Goal: Information Seeking & Learning: Learn about a topic

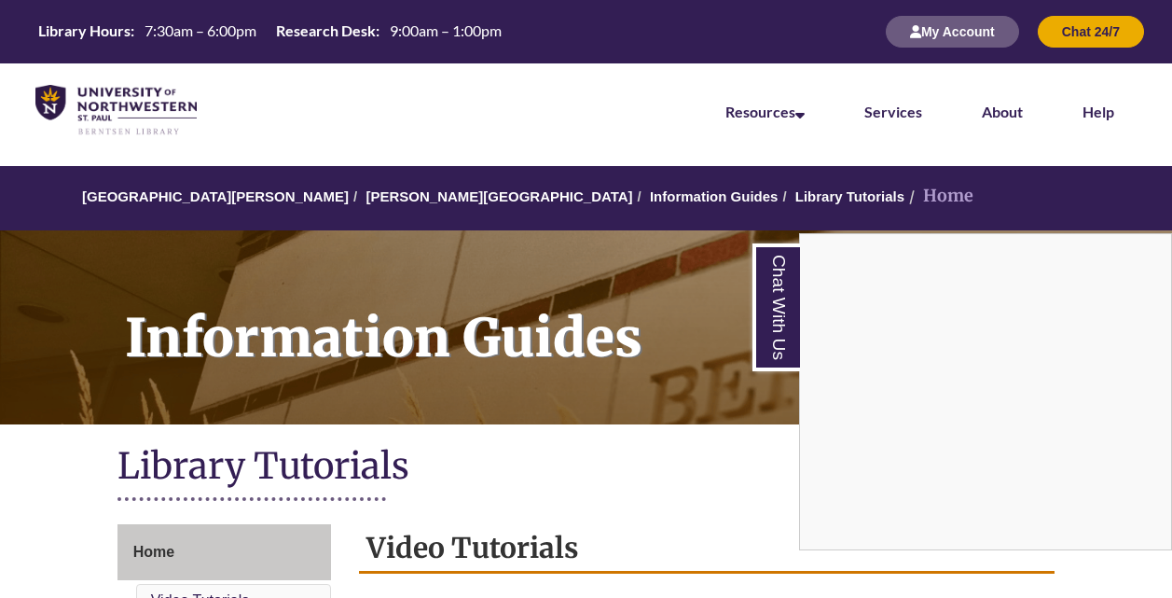
scroll to position [393, 0]
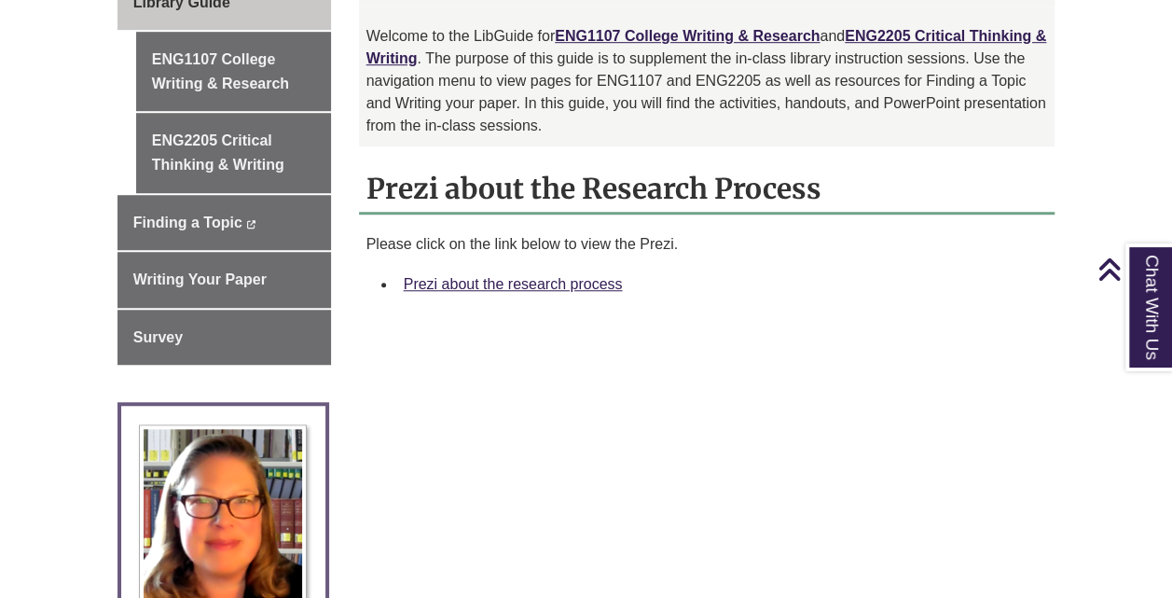
scroll to position [597, 0]
click at [531, 275] on link "Prezi about the research process" at bounding box center [513, 283] width 219 height 16
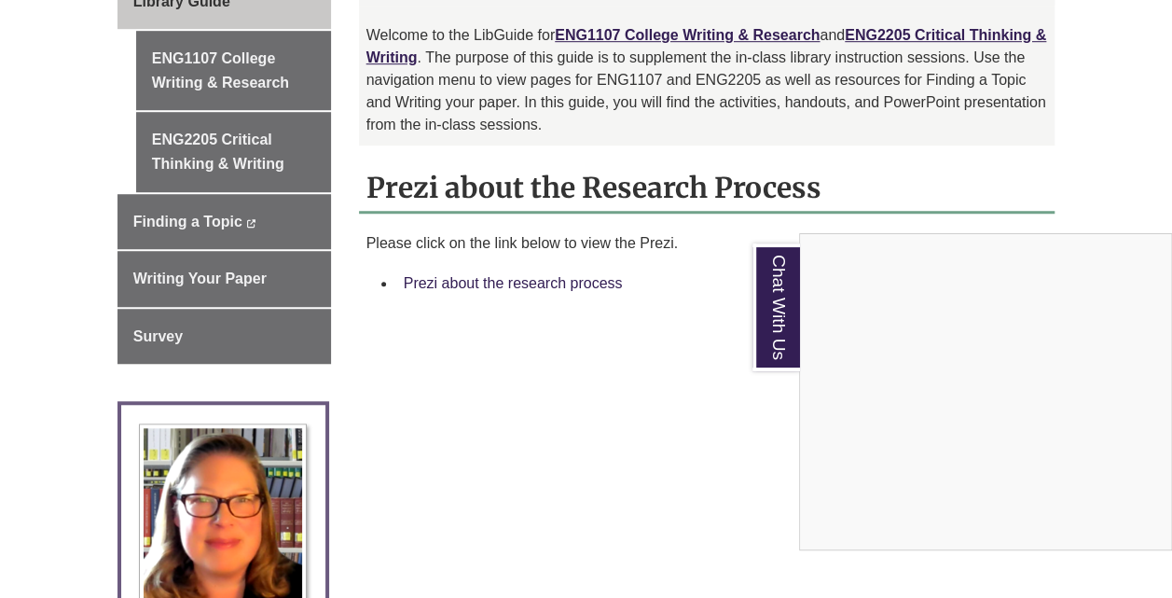
click at [561, 261] on div "Chat With Us" at bounding box center [586, 299] width 1172 height 598
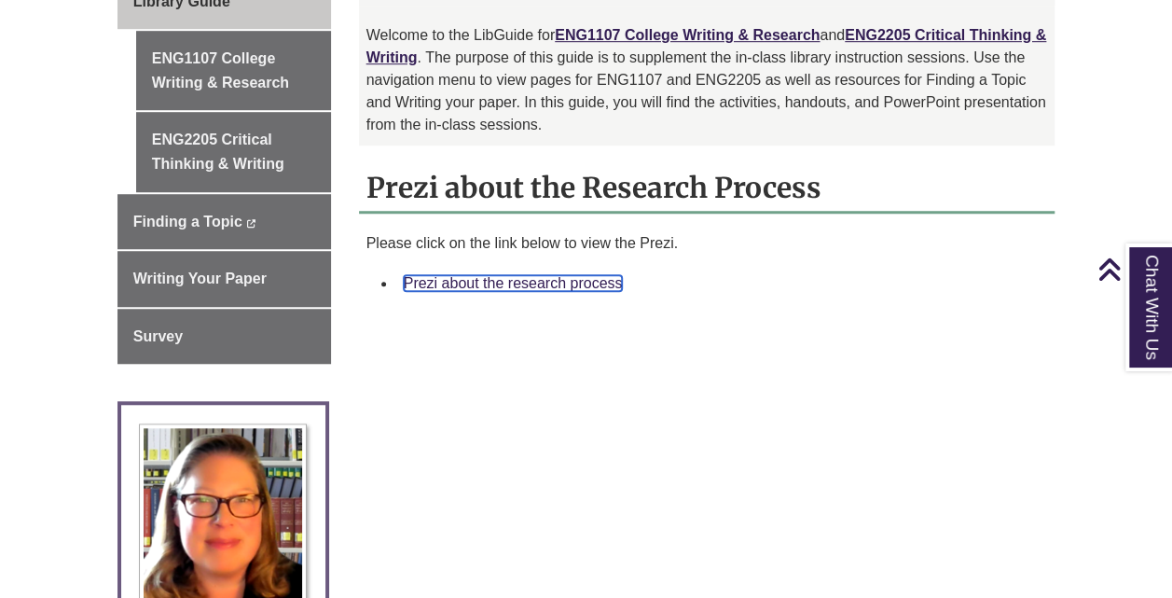
click at [571, 275] on link "Prezi about the research process" at bounding box center [513, 283] width 219 height 16
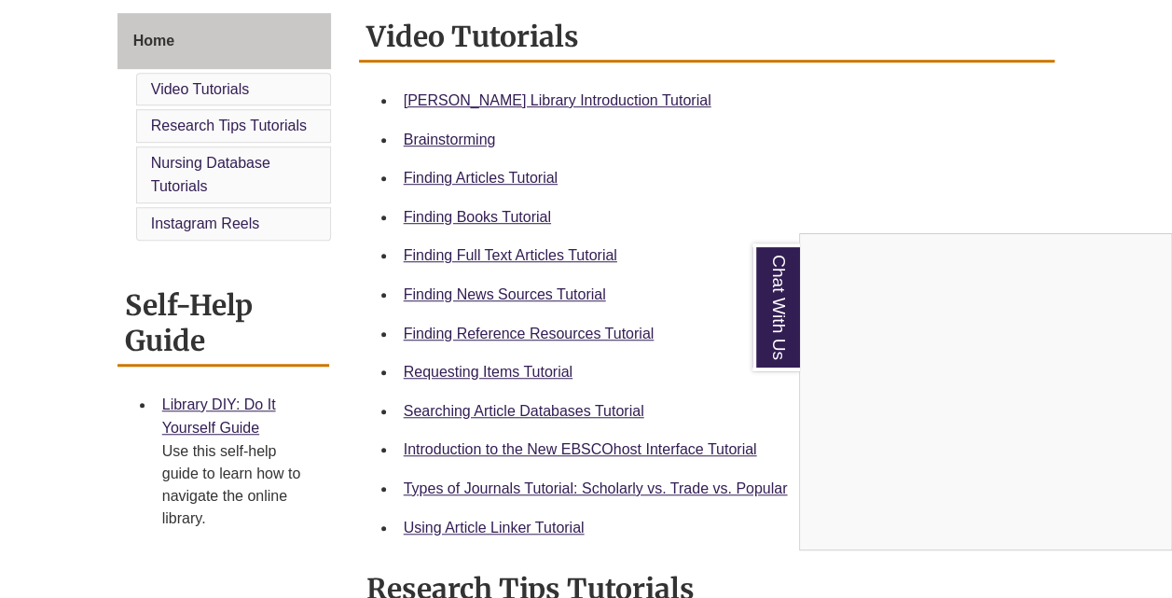
scroll to position [527, 0]
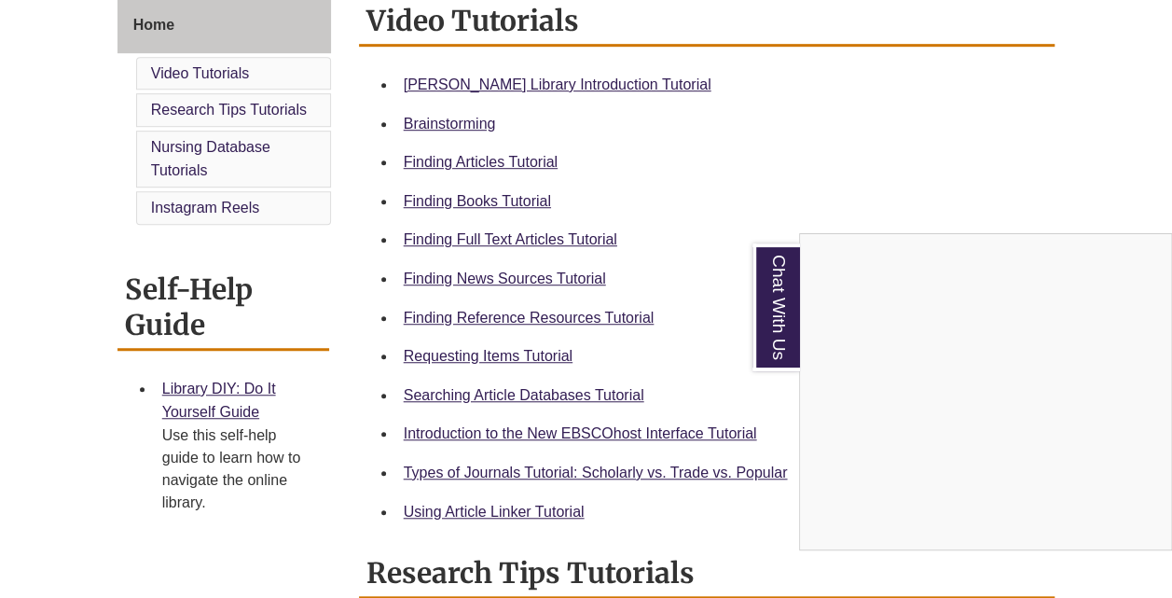
click at [587, 313] on div "Chat With Us" at bounding box center [586, 299] width 1172 height 598
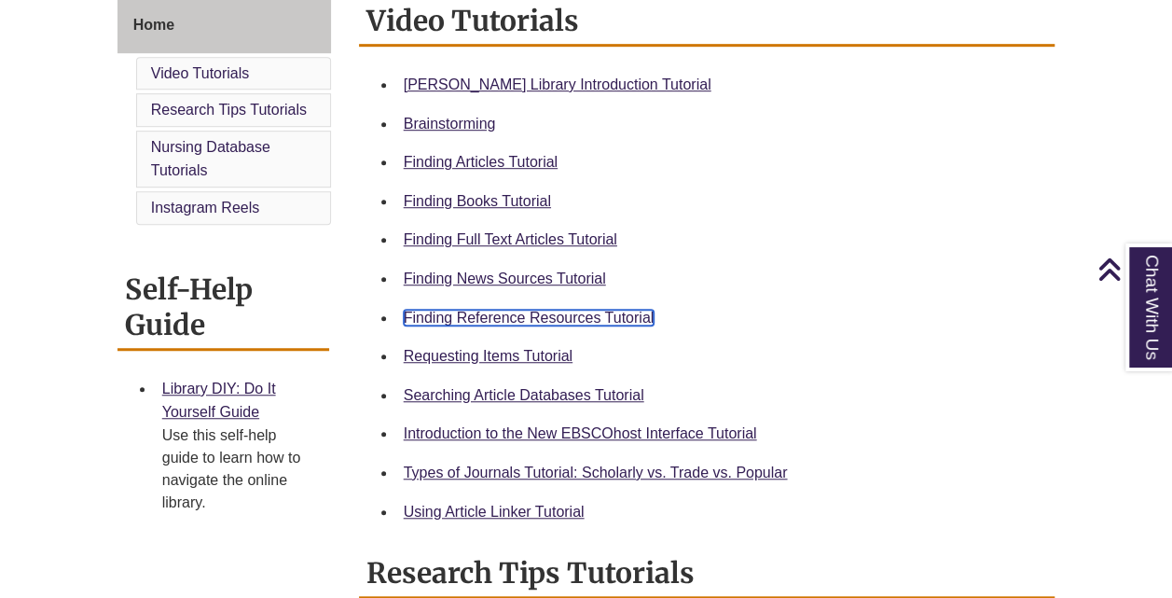
click at [560, 319] on link "Finding Reference Resources Tutorial" at bounding box center [529, 318] width 251 height 16
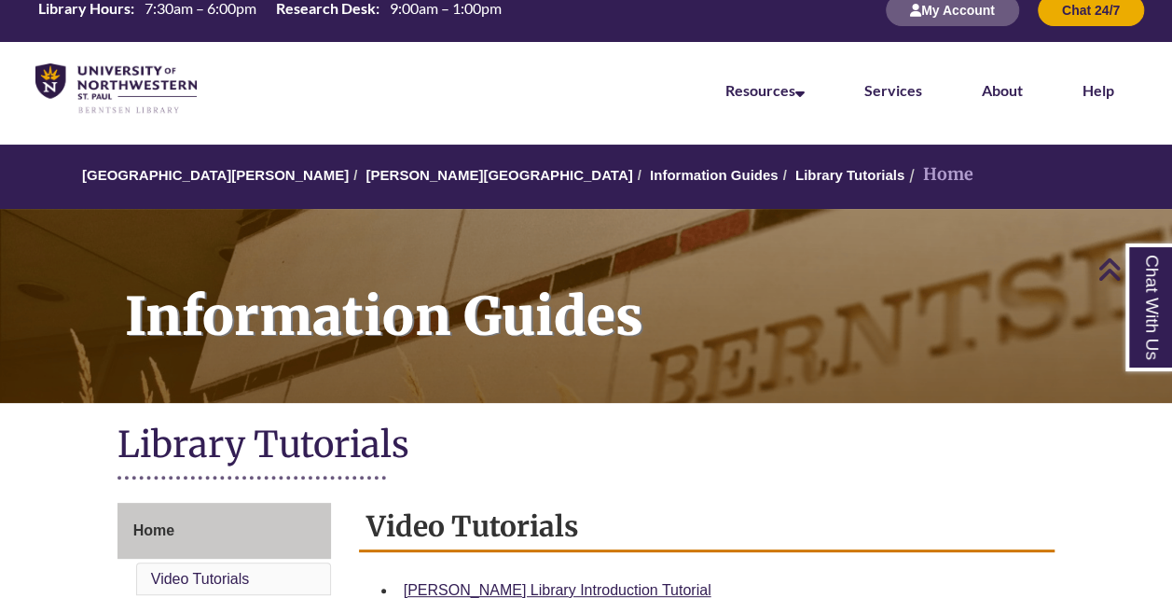
scroll to position [0, 0]
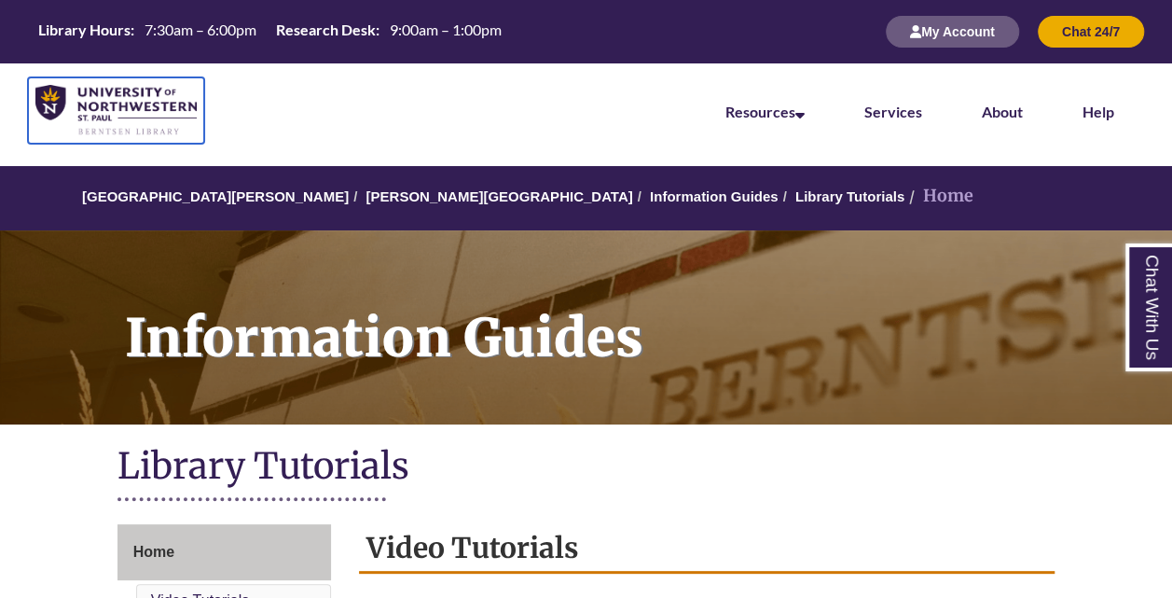
click at [117, 129] on img at bounding box center [115, 110] width 161 height 51
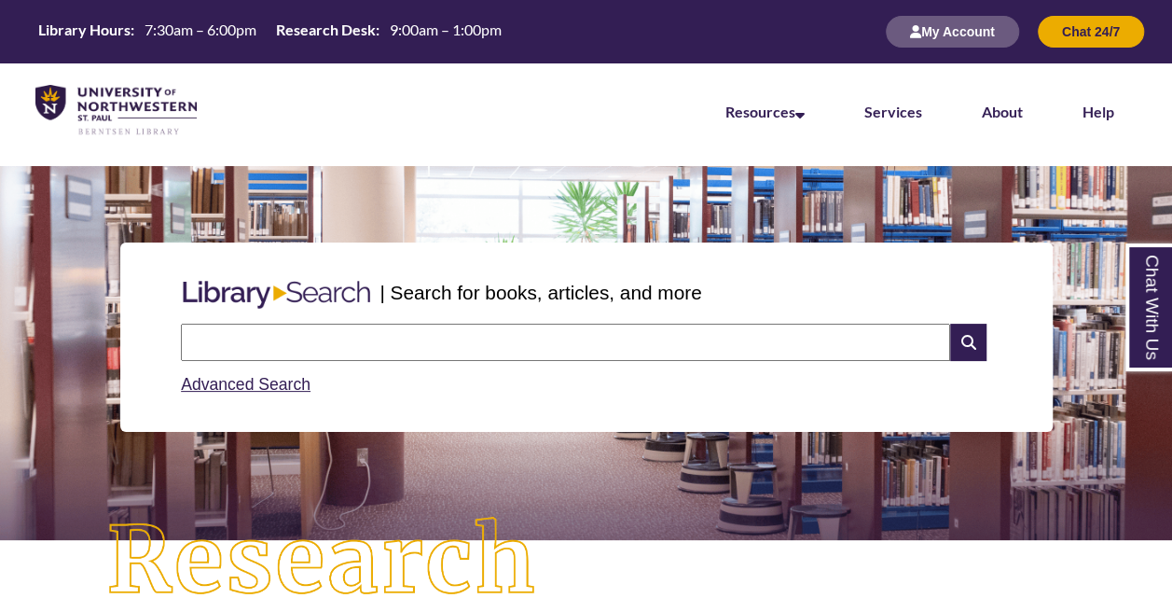
click at [348, 331] on input "text" at bounding box center [565, 342] width 769 height 37
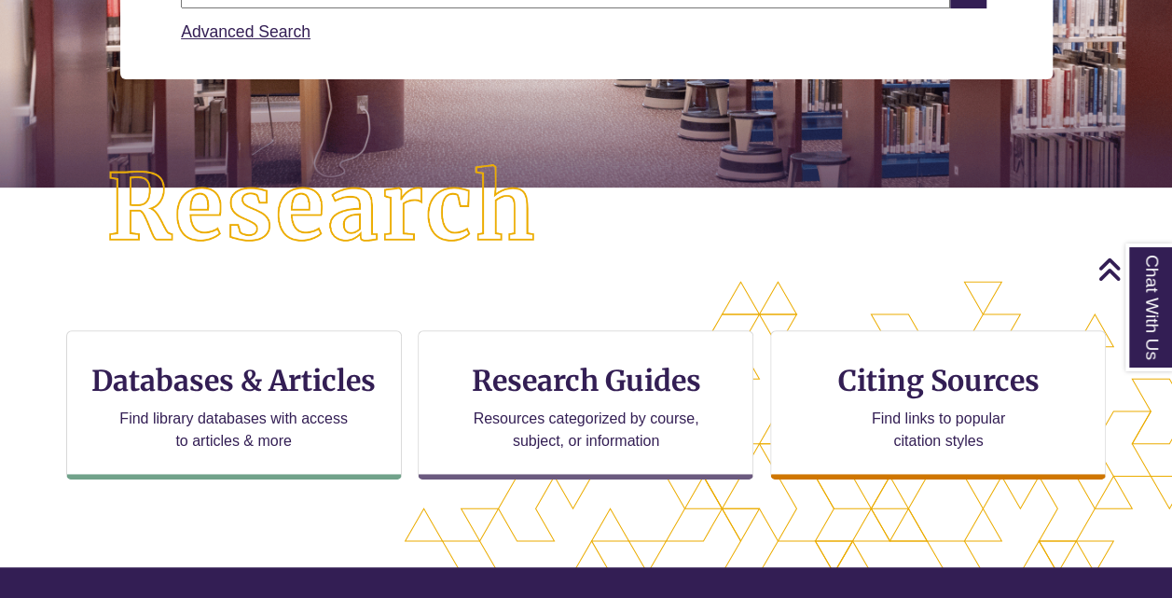
scroll to position [342, 0]
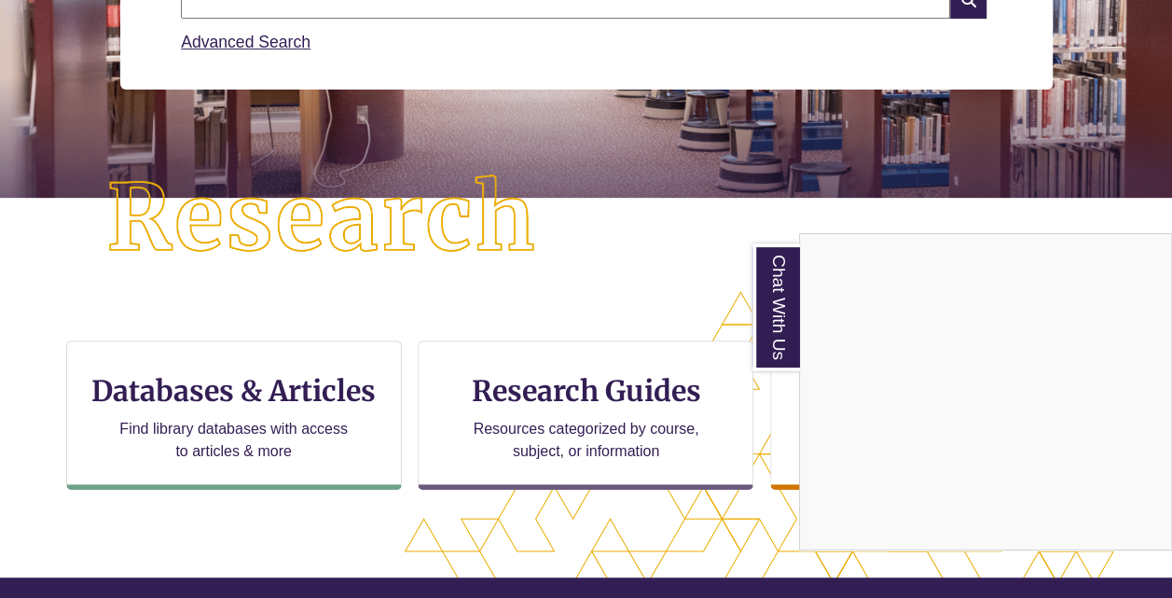
click at [556, 295] on div "Chat With Us" at bounding box center [586, 299] width 1172 height 598
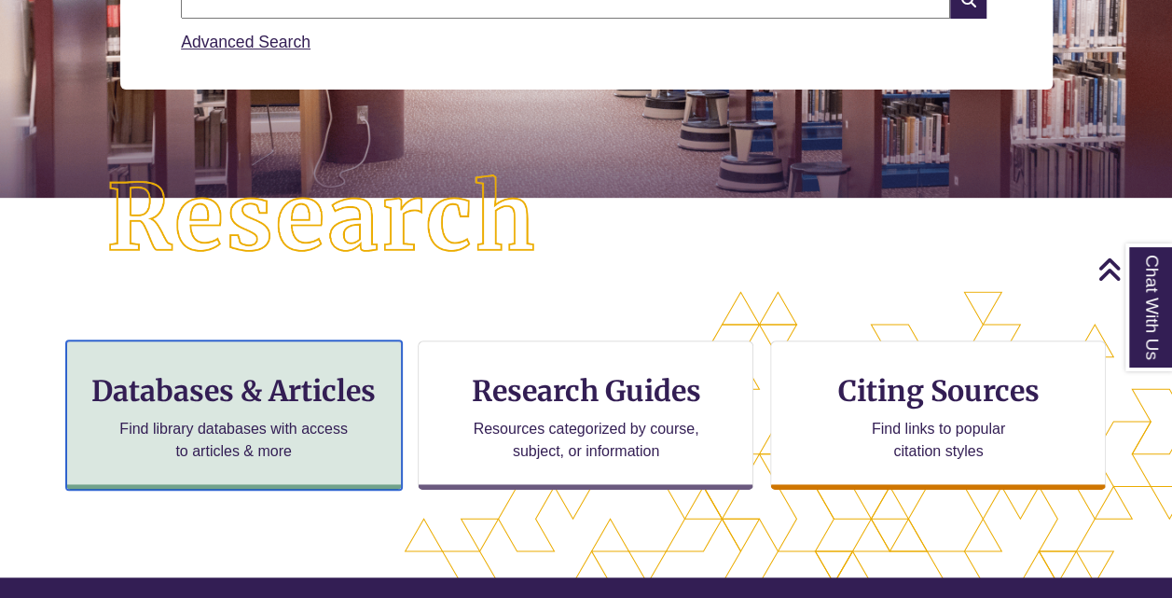
click at [350, 401] on h3 "Databases & Articles" at bounding box center [234, 390] width 304 height 35
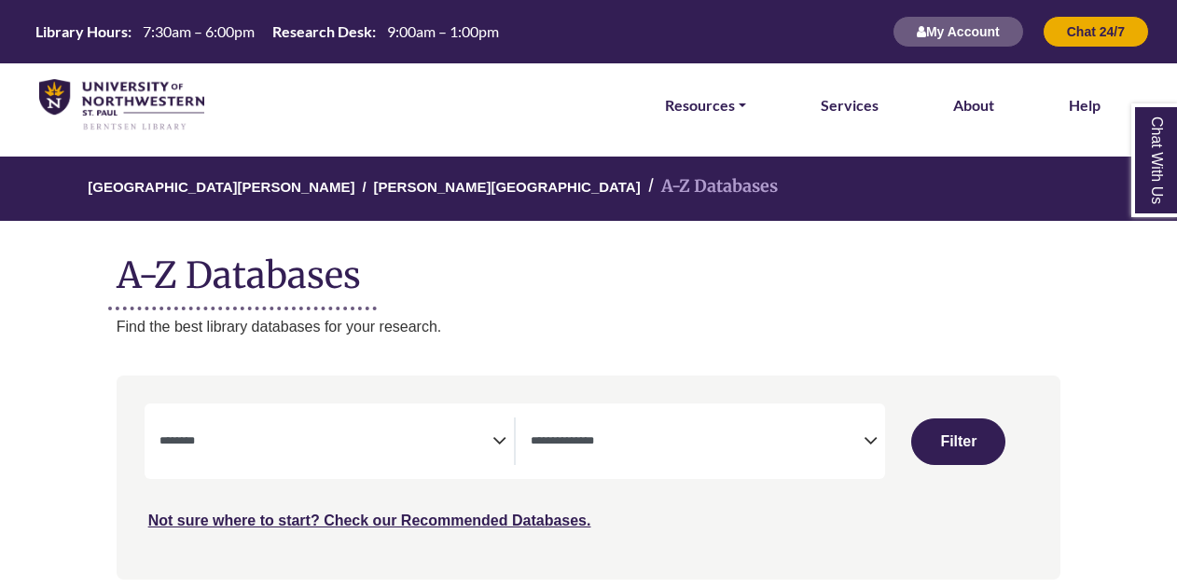
select select "Database Subject Filter"
select select "Database Types Filter"
select select "Database Subject Filter"
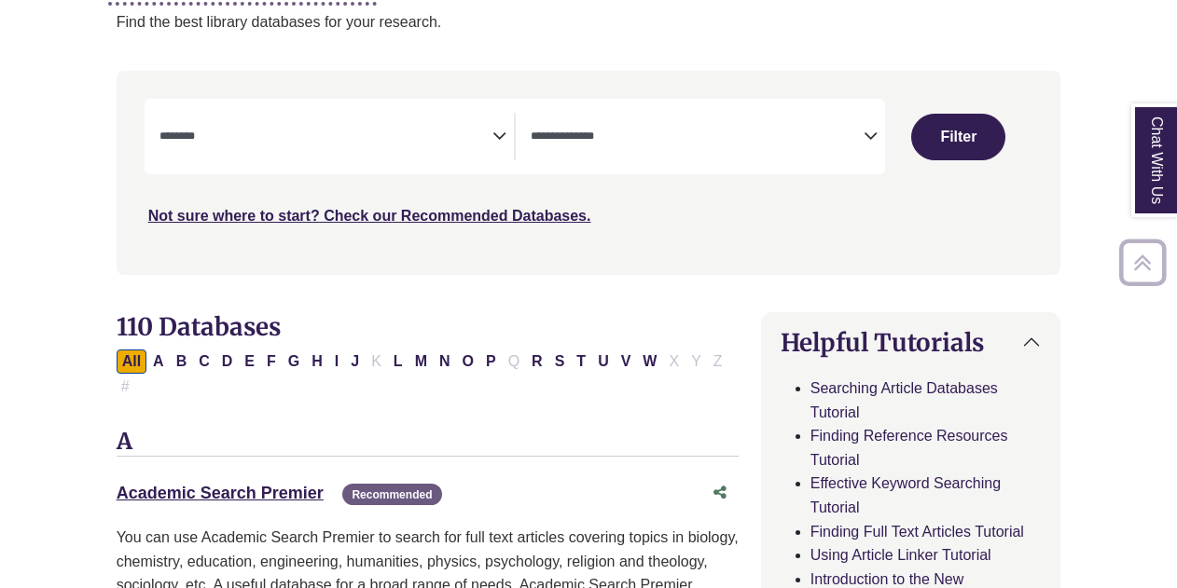
scroll to position [252, 0]
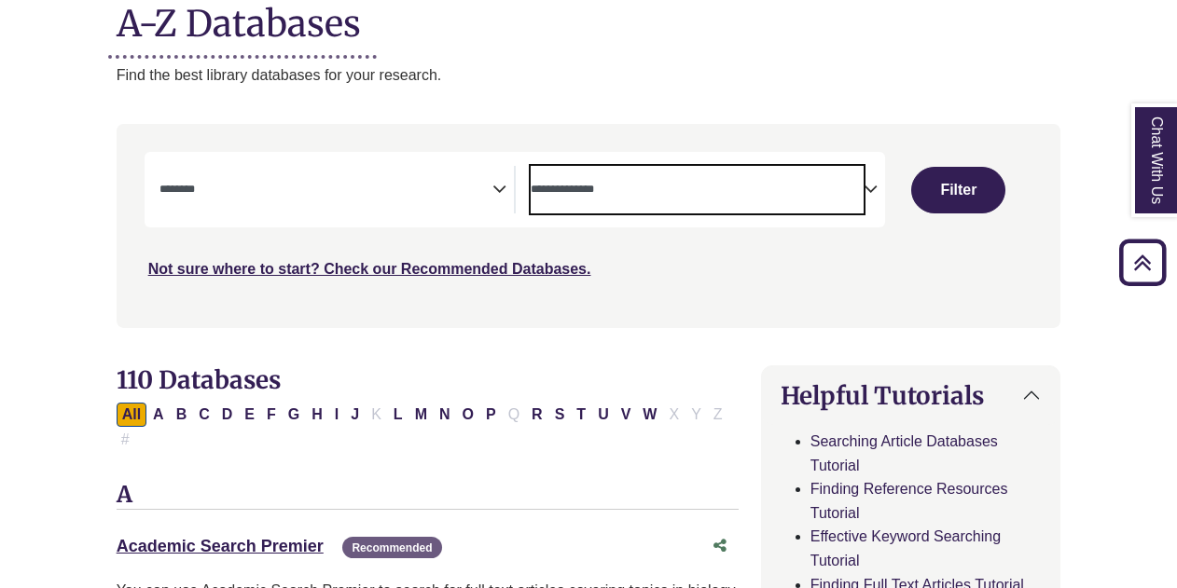
click at [858, 185] on textarea "Search" at bounding box center [697, 191] width 333 height 15
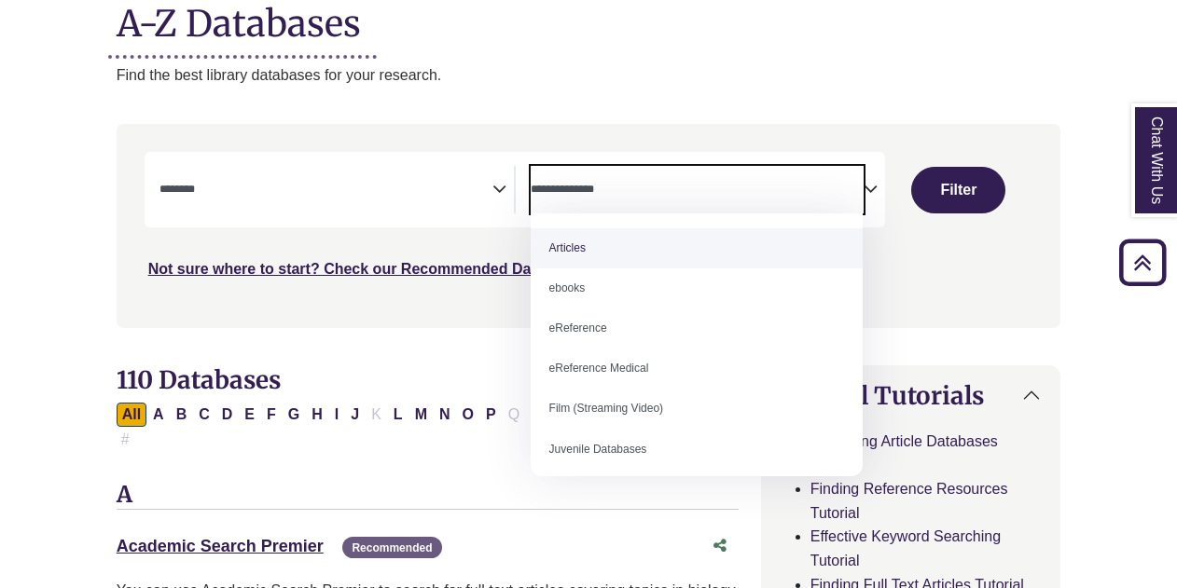
click at [879, 184] on div "**********" at bounding box center [708, 190] width 354 height 48
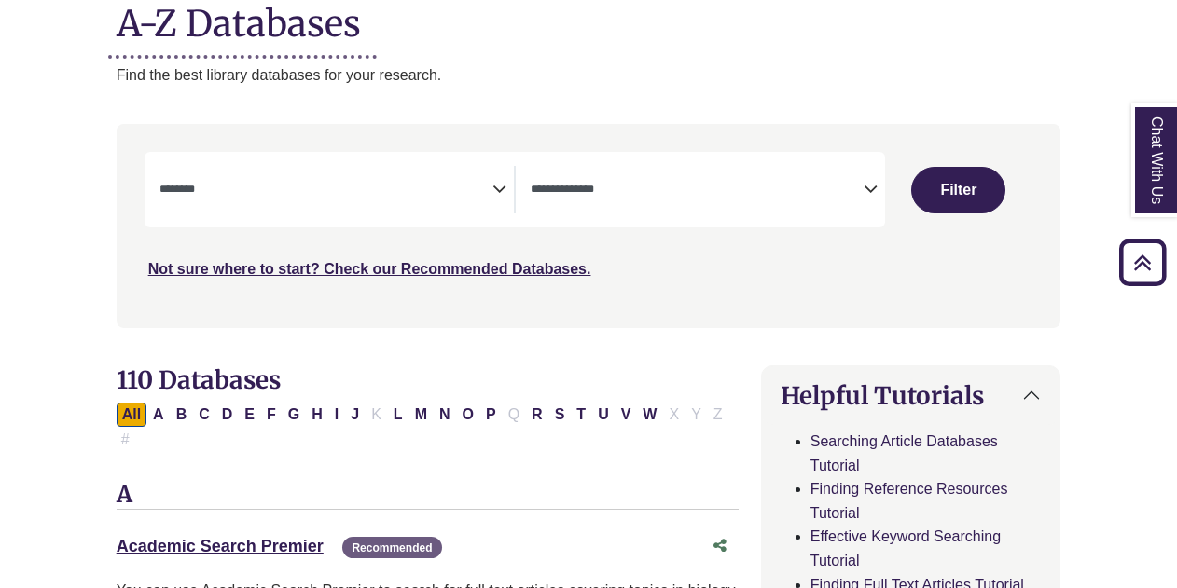
click at [879, 184] on div "**********" at bounding box center [708, 190] width 354 height 48
click at [755, 187] on textarea "Search" at bounding box center [697, 191] width 333 height 15
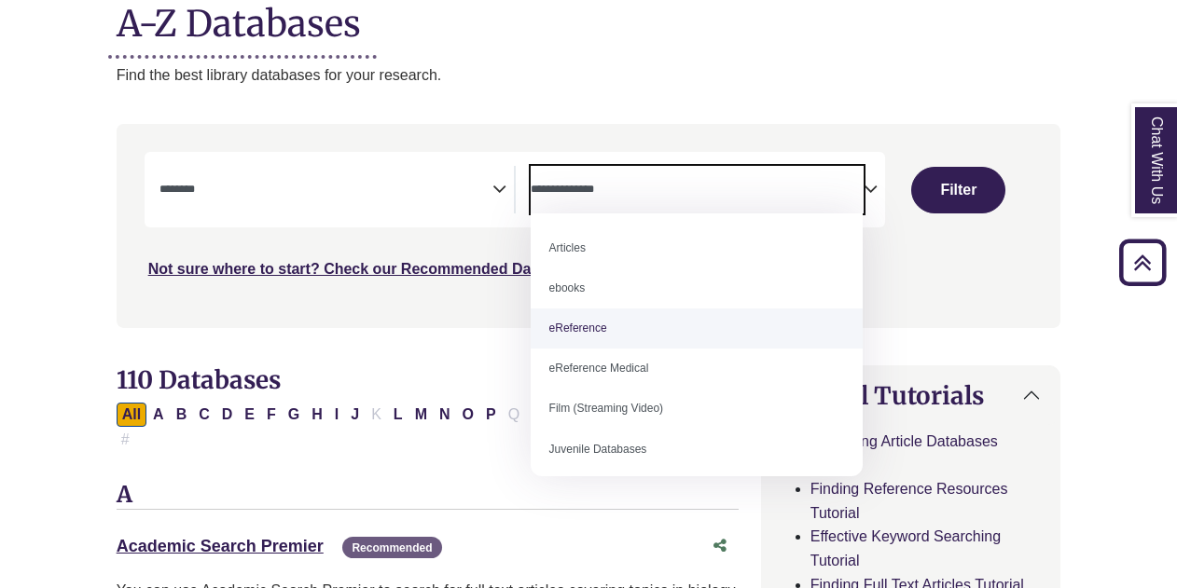
scroll to position [0, 0]
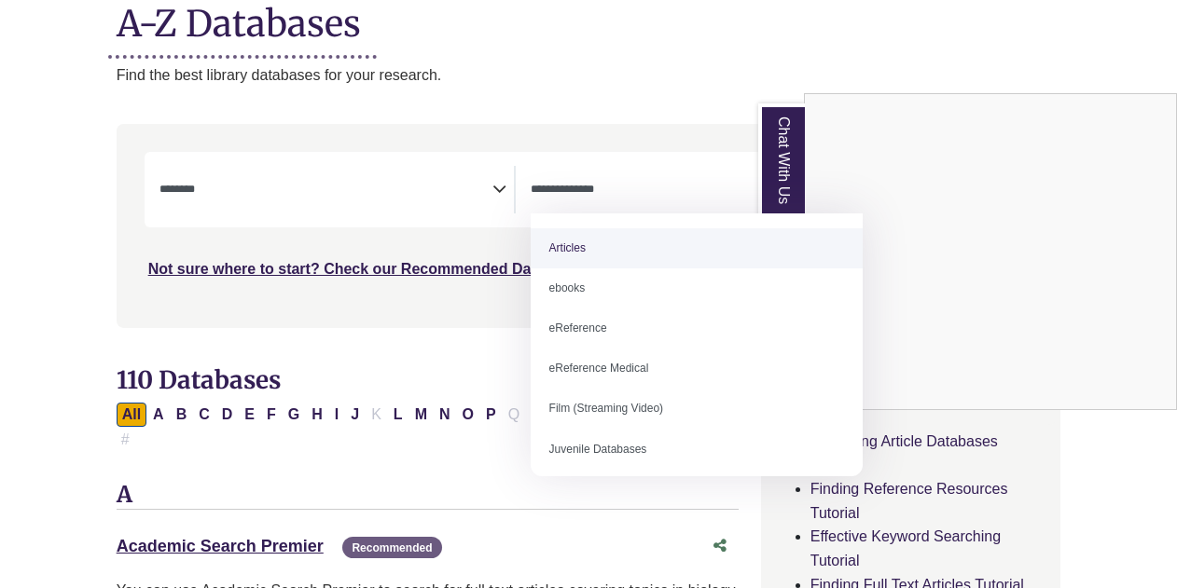
select select "*****"
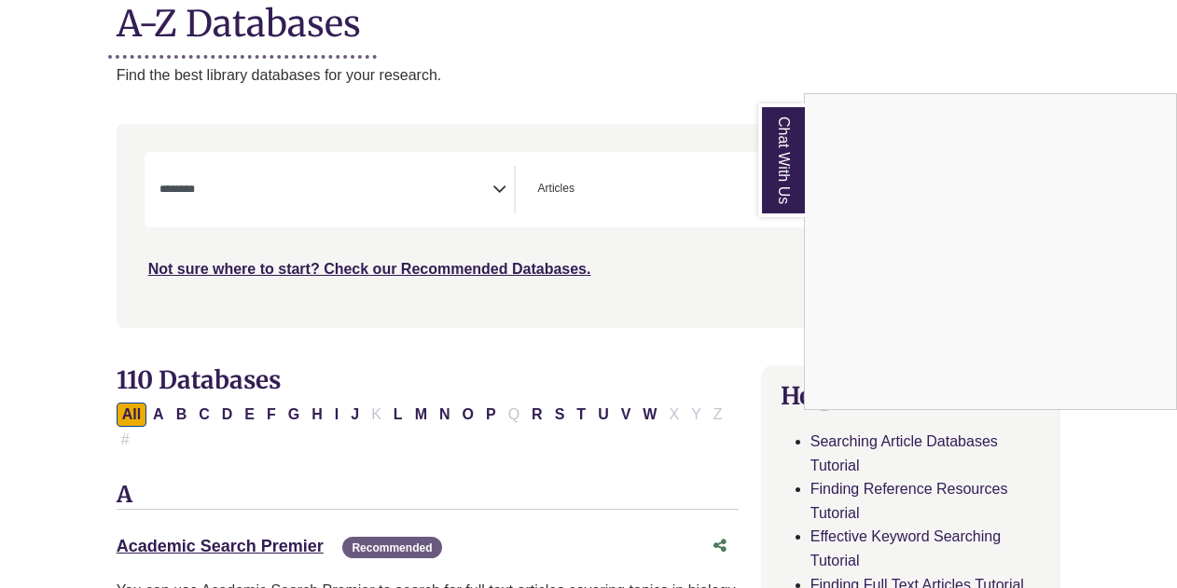
click at [504, 186] on div "Chat With Us" at bounding box center [588, 294] width 1177 height 588
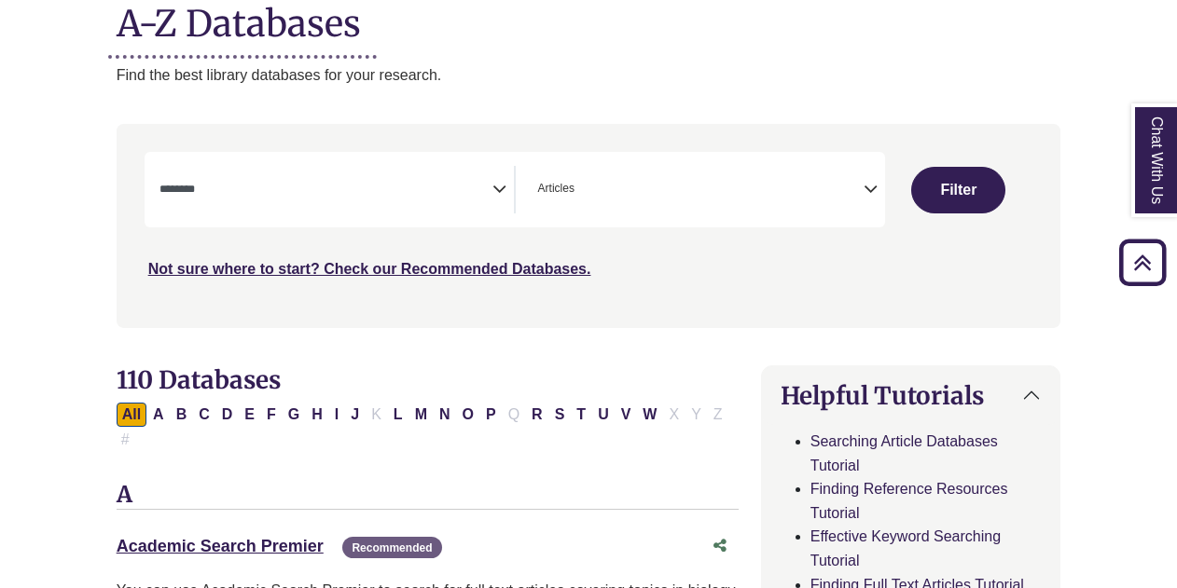
click at [490, 189] on textarea "Search" at bounding box center [325, 191] width 333 height 15
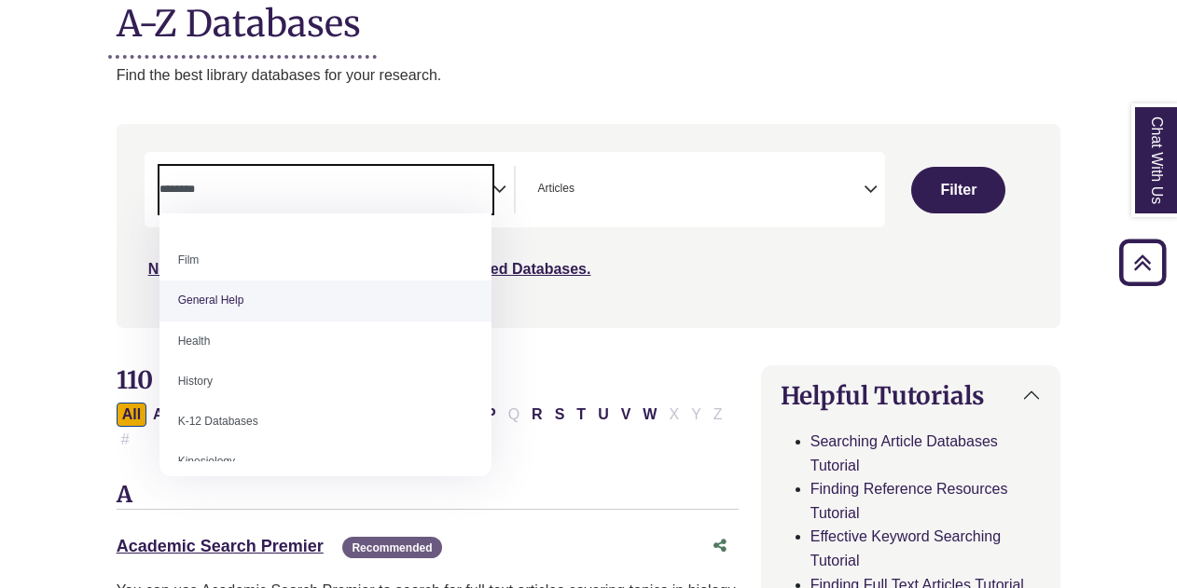
scroll to position [752, 0]
select select "*****"
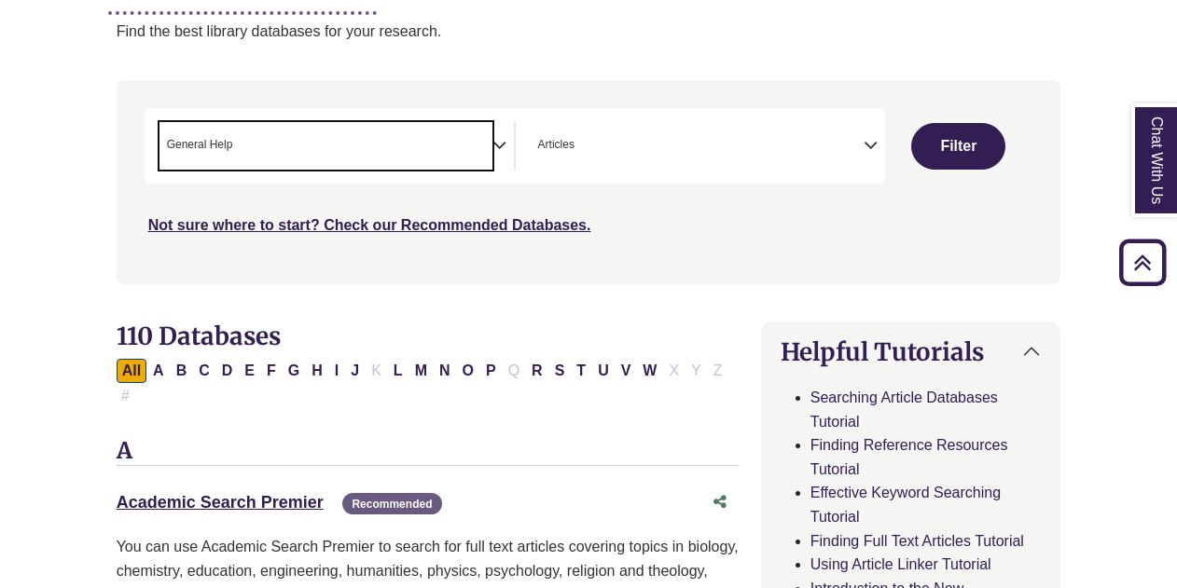
scroll to position [280, 0]
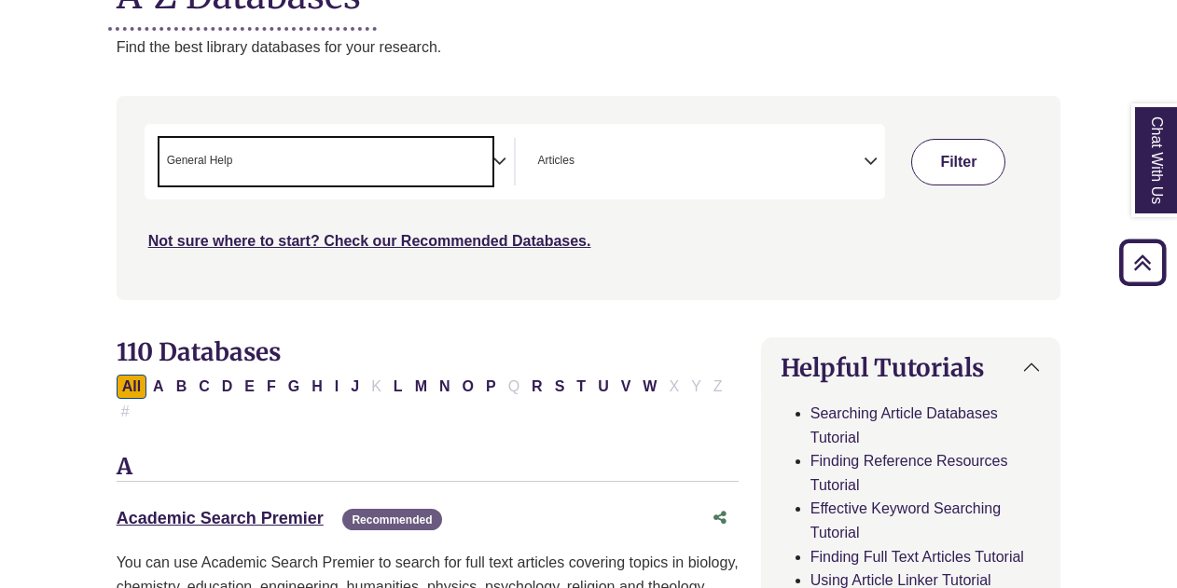
click at [938, 168] on button "Filter" at bounding box center [958, 162] width 94 height 47
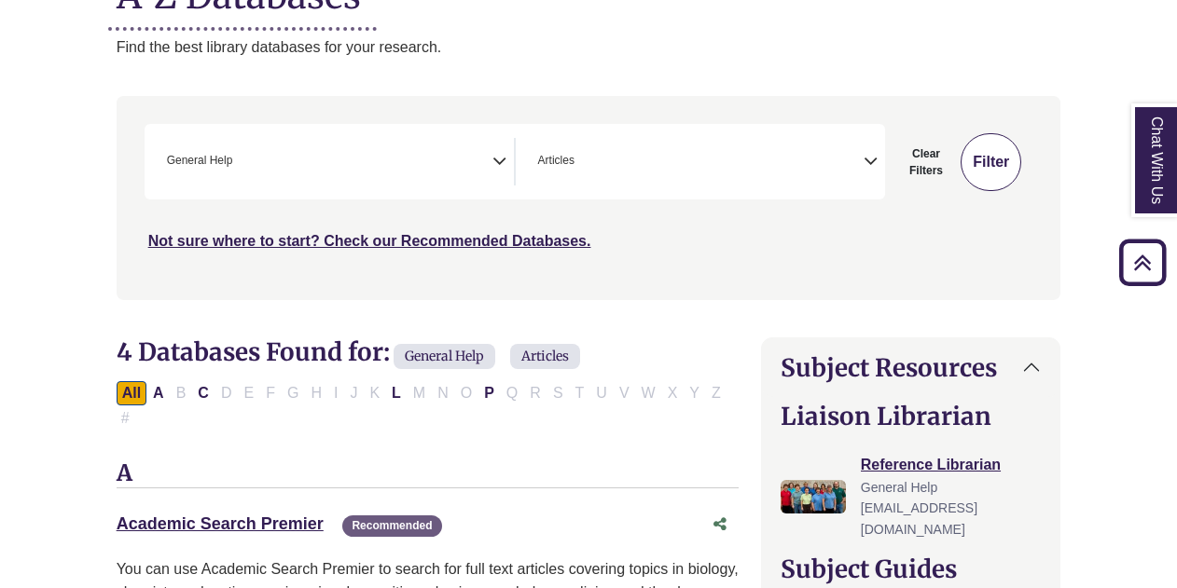
click at [993, 153] on button "Filter" at bounding box center [990, 162] width 61 height 58
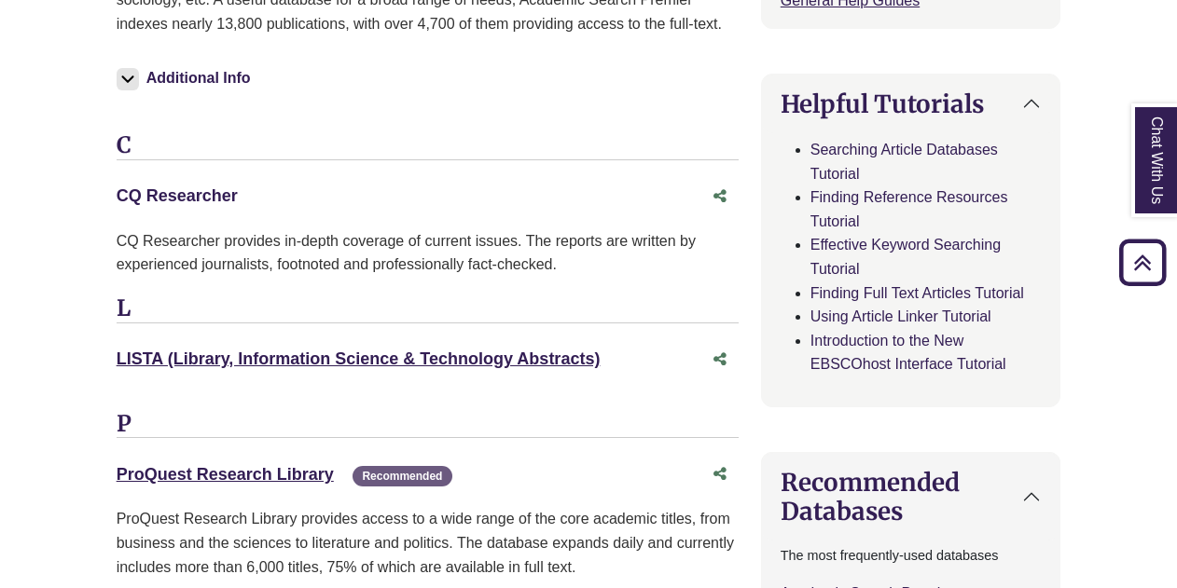
scroll to position [873, 0]
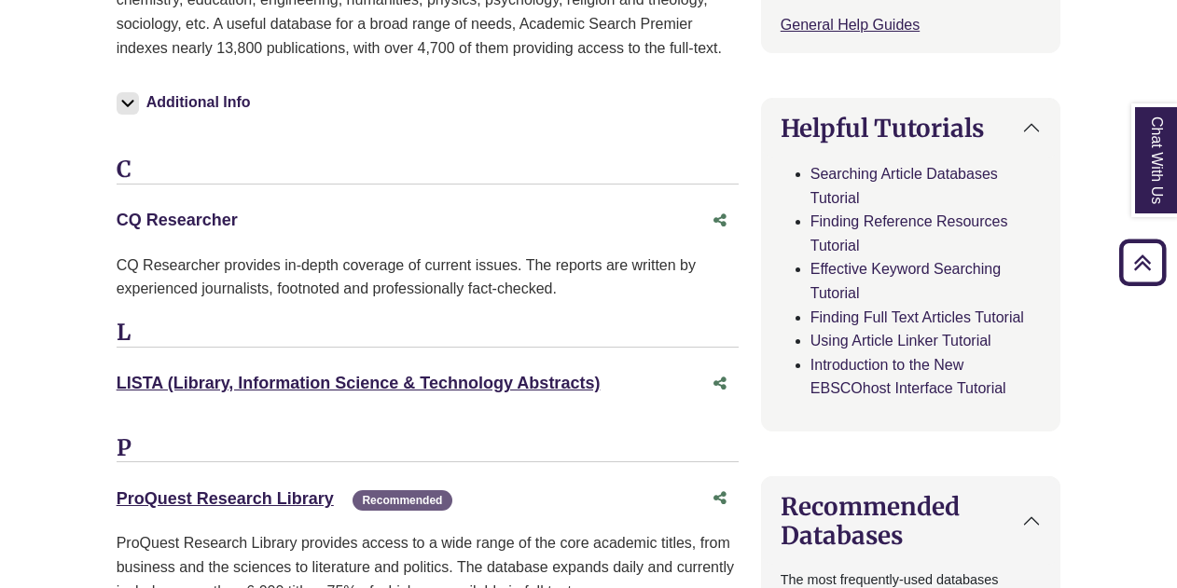
click at [182, 211] on link "CQ Researcher This link opens in a new window" at bounding box center [177, 220] width 121 height 19
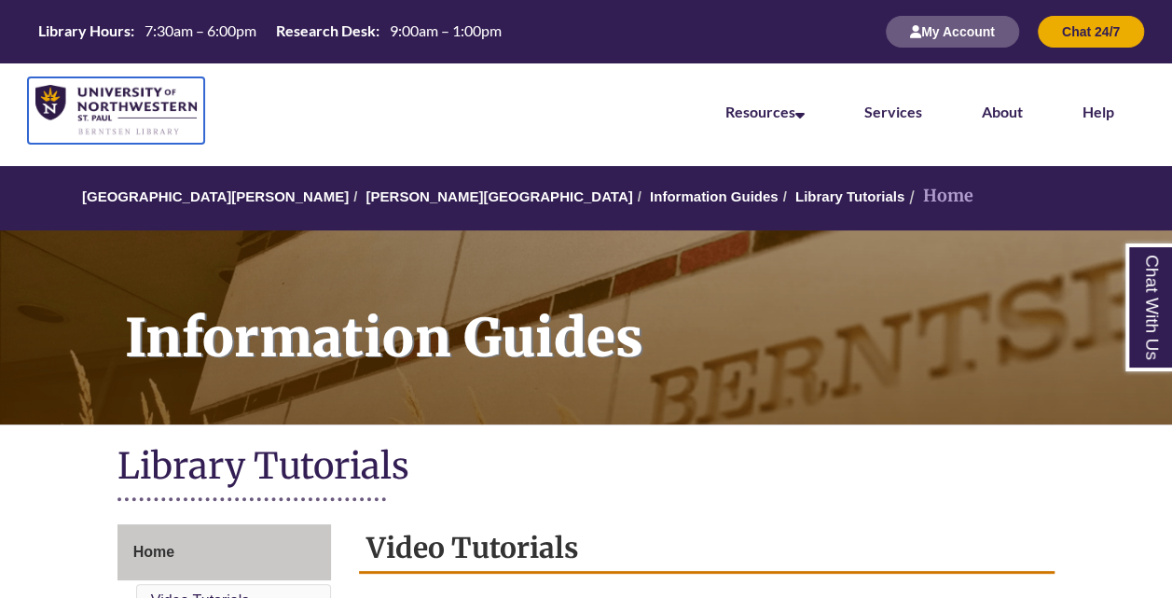
click at [142, 104] on img at bounding box center [115, 110] width 161 height 51
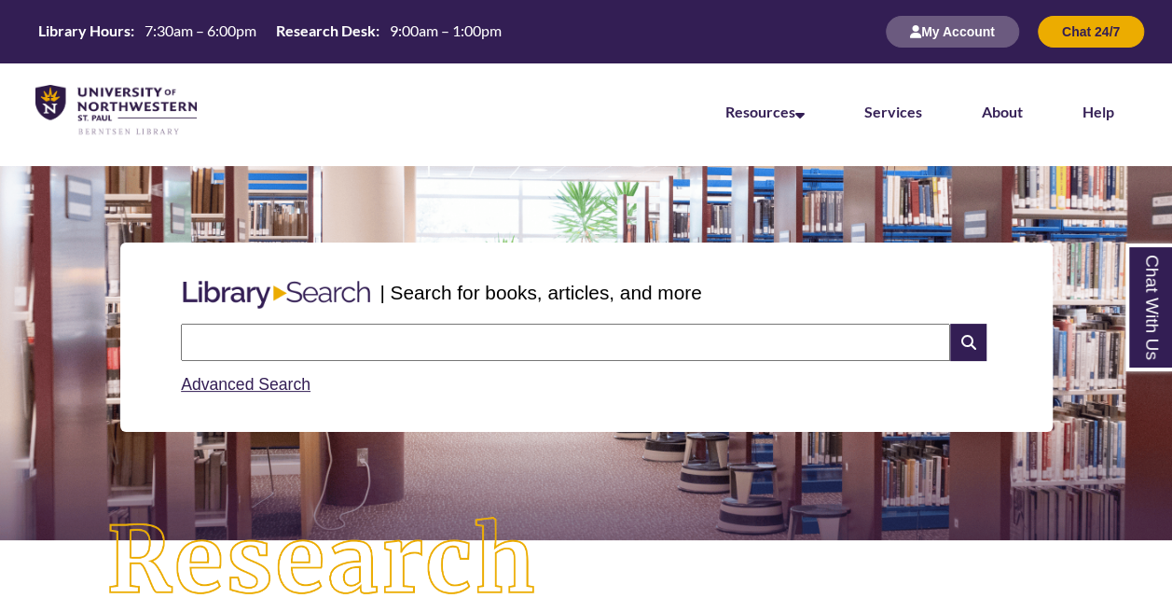
click at [377, 336] on input "text" at bounding box center [565, 342] width 769 height 37
type input "**********"
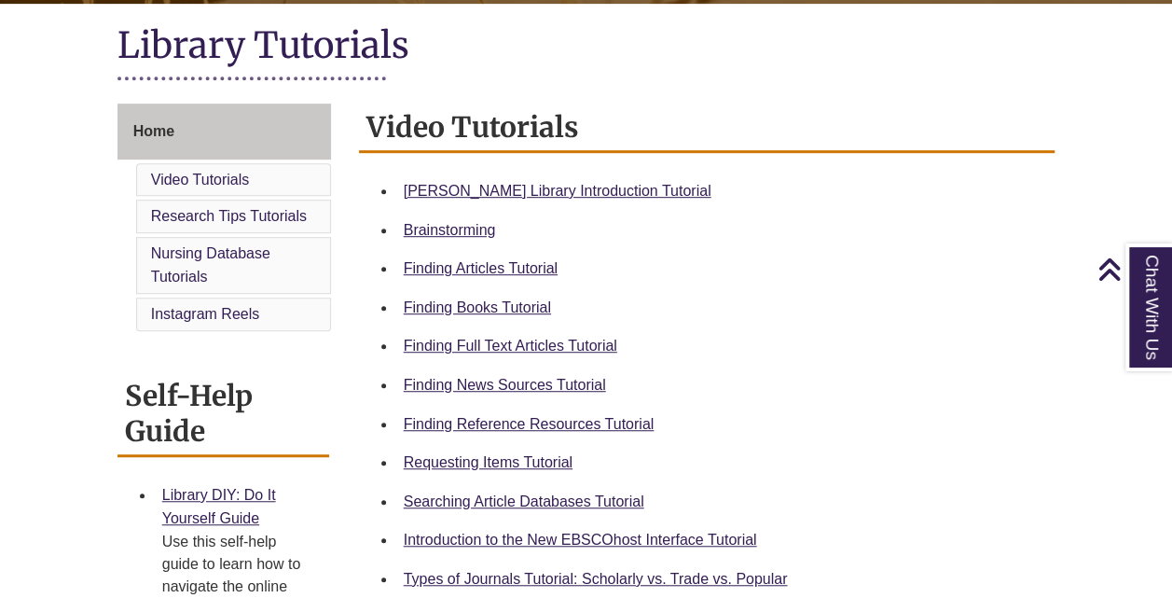
scroll to position [421, 0]
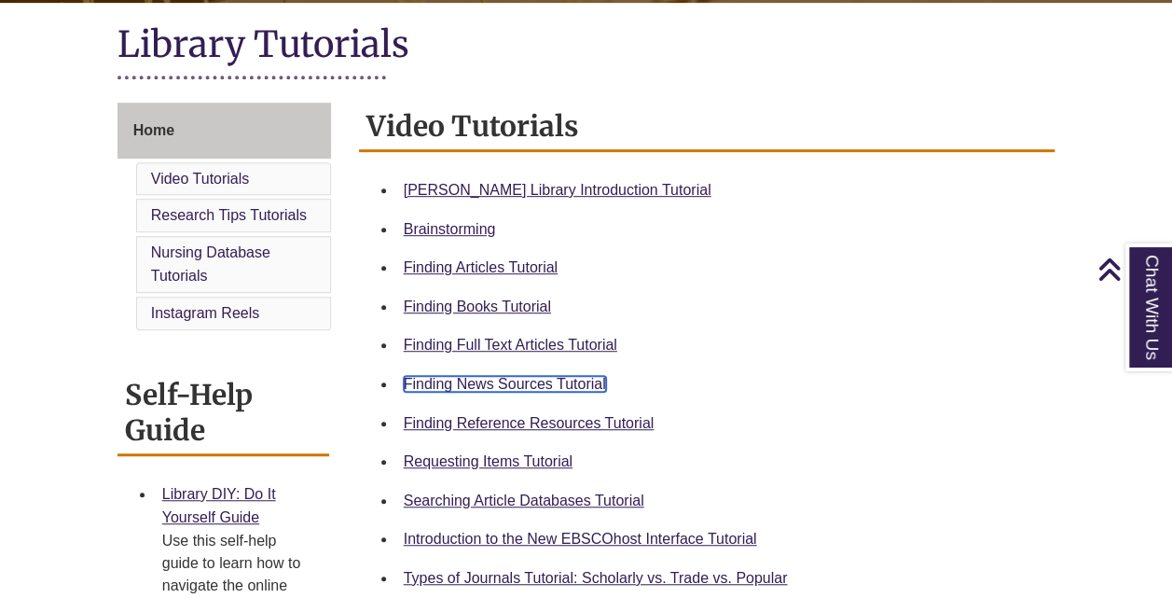
click at [515, 386] on link "Finding News Sources Tutorial" at bounding box center [505, 384] width 202 height 16
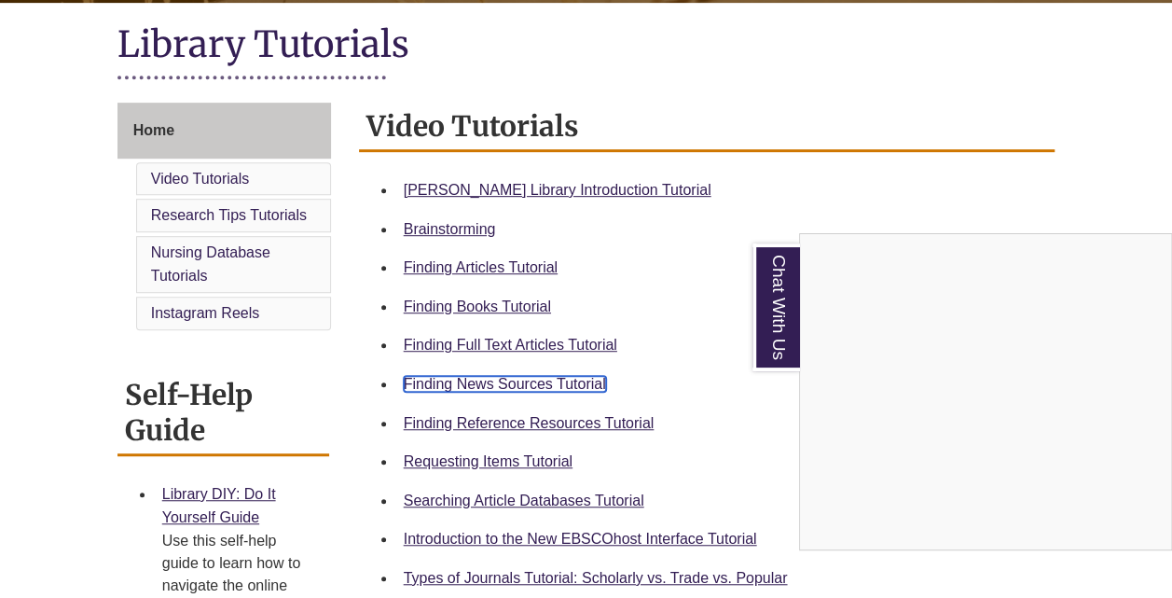
scroll to position [0, 0]
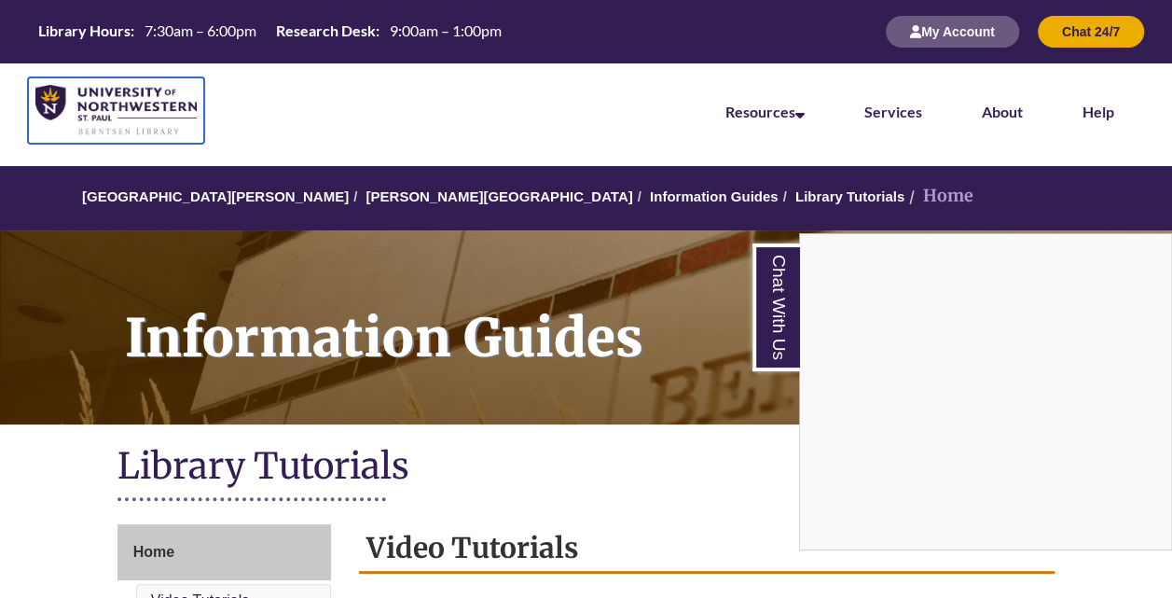
click at [129, 105] on img at bounding box center [115, 110] width 161 height 51
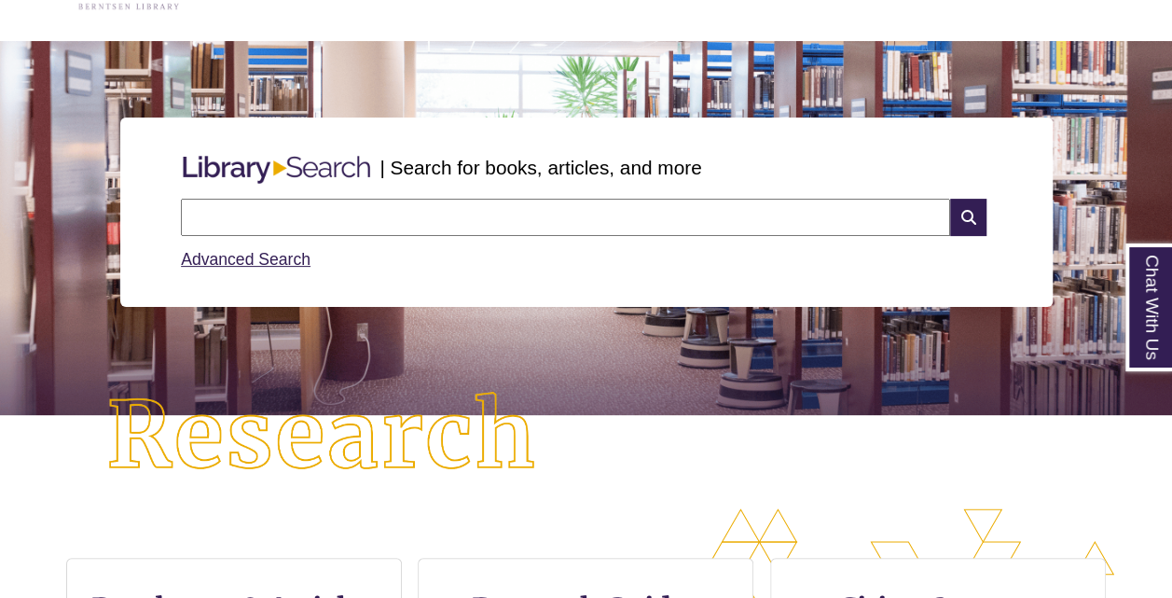
scroll to position [122, 0]
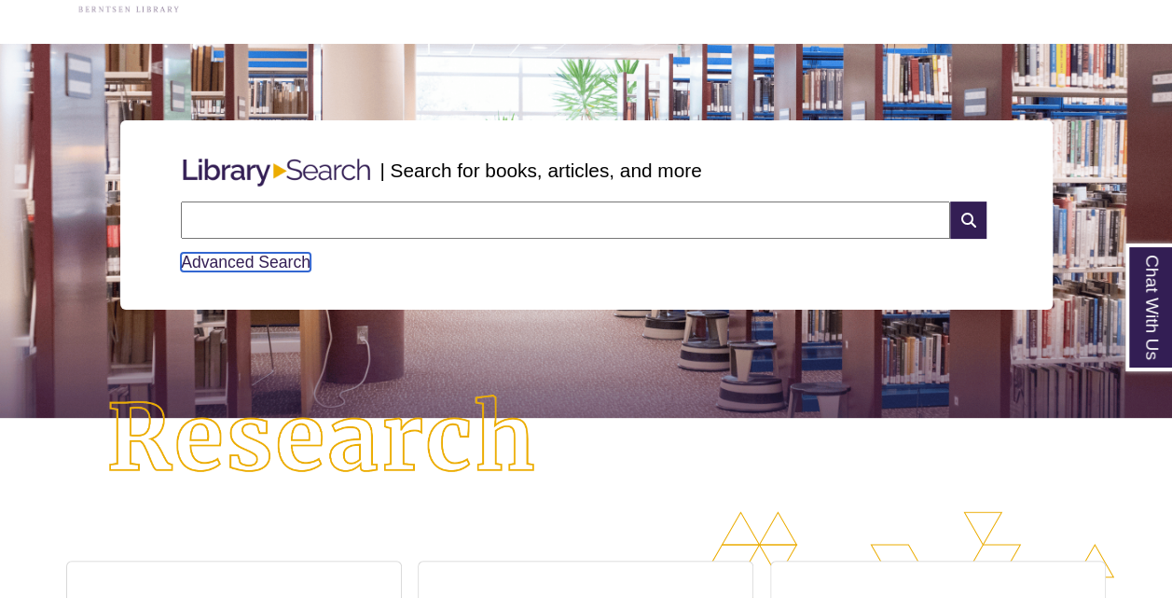
click at [241, 256] on link "Advanced Search" at bounding box center [246, 262] width 130 height 19
click at [380, 228] on input "text" at bounding box center [565, 219] width 769 height 37
click at [379, 226] on input "text" at bounding box center [565, 219] width 769 height 37
type input "**********"
